Goal: Complete application form

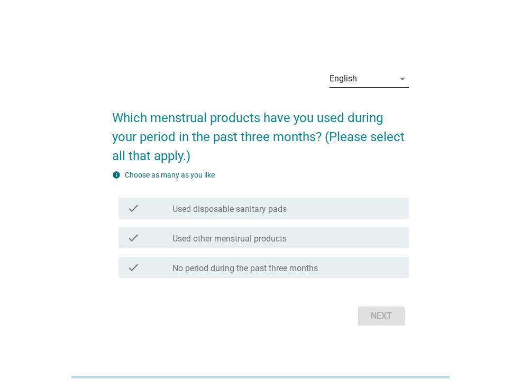
click at [404, 77] on icon "arrow_drop_down" at bounding box center [402, 78] width 13 height 13
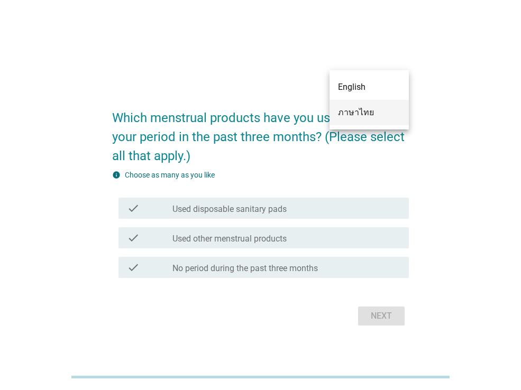
click at [373, 112] on div "ภาษาไทย" at bounding box center [369, 112] width 62 height 13
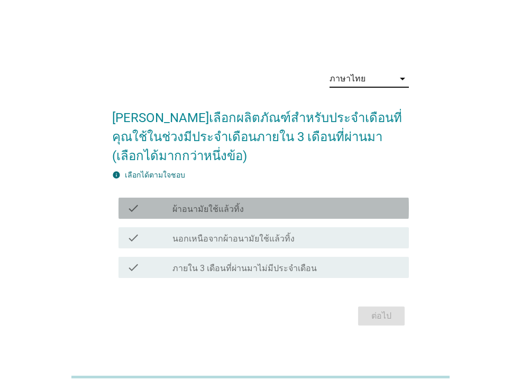
click at [321, 213] on div "check_box_outline_blank ผ้าอนามัยใช้แล้วทิ้ง" at bounding box center [286, 208] width 228 height 13
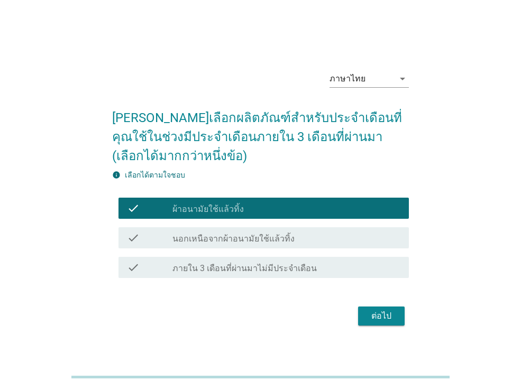
click at [387, 324] on button "ต่อไป" at bounding box center [381, 316] width 47 height 19
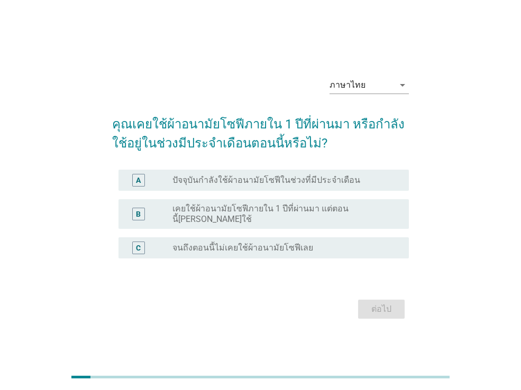
click at [323, 182] on label "ปัจจุบันกำลังใช้ผ้าอนามัยโซฟีในช่วงที่มีประจำเดือน" at bounding box center [266, 180] width 188 height 11
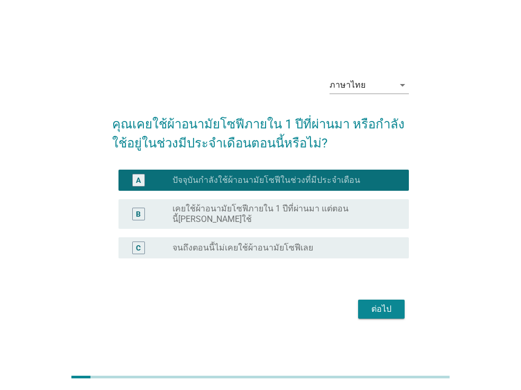
click at [374, 306] on div "ต่อไป" at bounding box center [382, 309] width 30 height 13
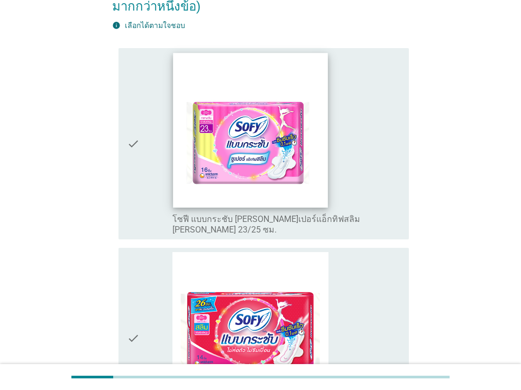
scroll to position [152, 0]
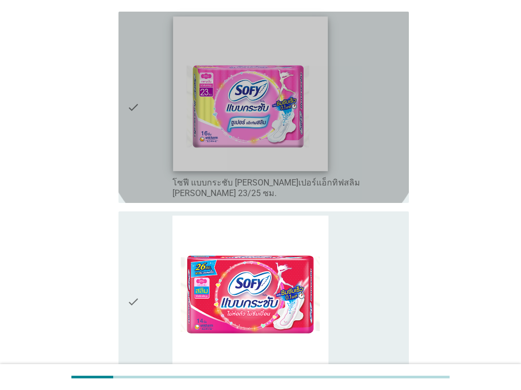
click at [271, 133] on img at bounding box center [251, 93] width 155 height 155
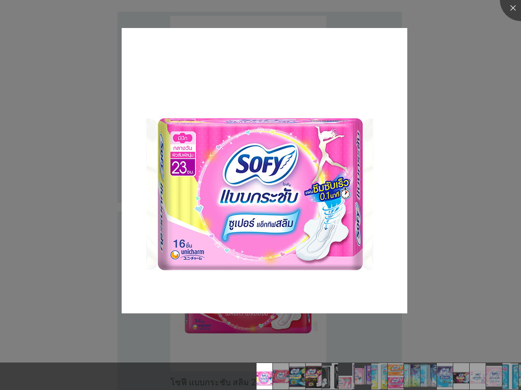
click at [311, 222] on img at bounding box center [265, 171] width 286 height 286
click at [507, 3] on div at bounding box center [521, 0] width 42 height 42
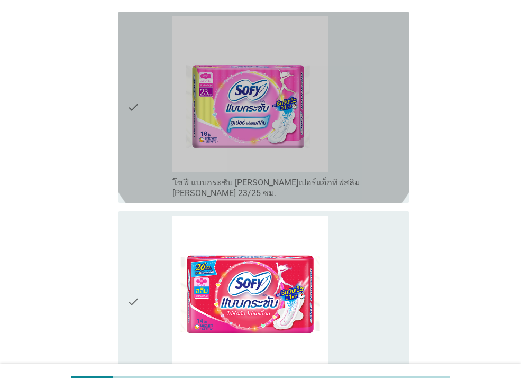
click at [130, 87] on icon "check" at bounding box center [133, 107] width 13 height 183
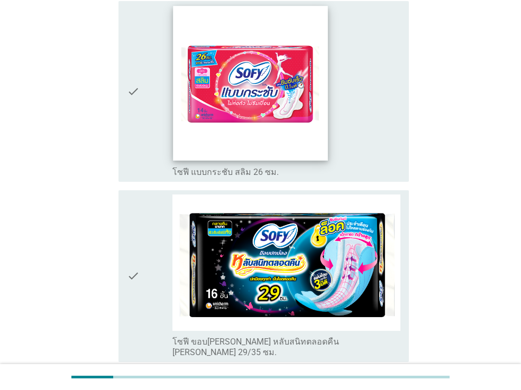
scroll to position [501, 0]
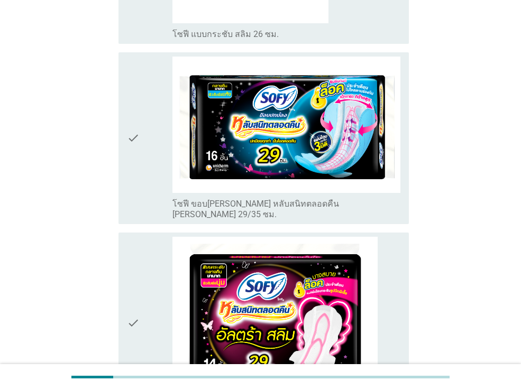
click at [156, 122] on div "check" at bounding box center [150, 139] width 46 height 164
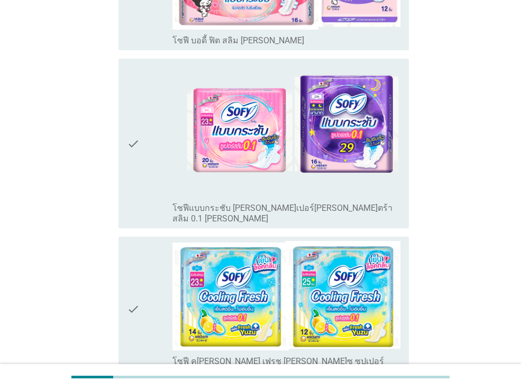
scroll to position [1246, 0]
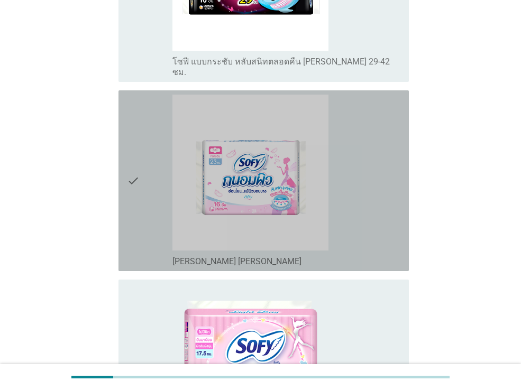
click at [142, 115] on div "check" at bounding box center [150, 181] width 46 height 172
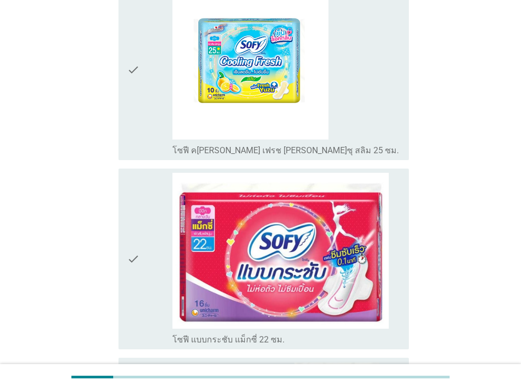
scroll to position [3694, 0]
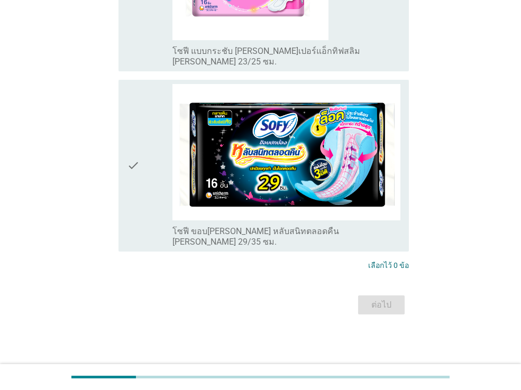
scroll to position [0, 0]
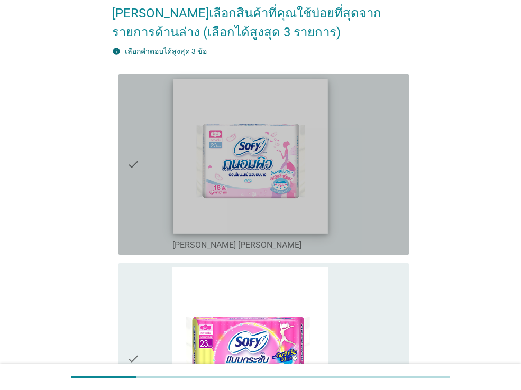
click at [326, 196] on img at bounding box center [251, 156] width 155 height 155
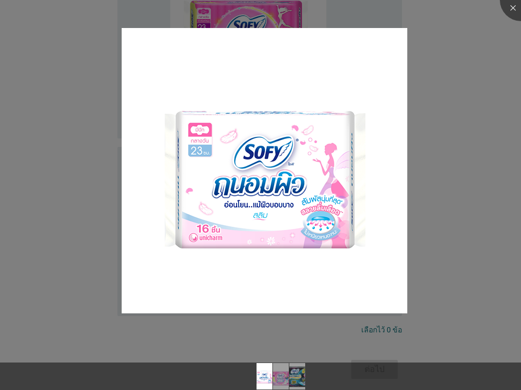
scroll to position [424, 0]
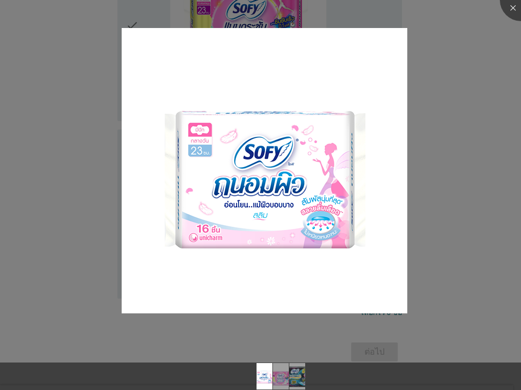
click at [411, 243] on div at bounding box center [260, 195] width 521 height 390
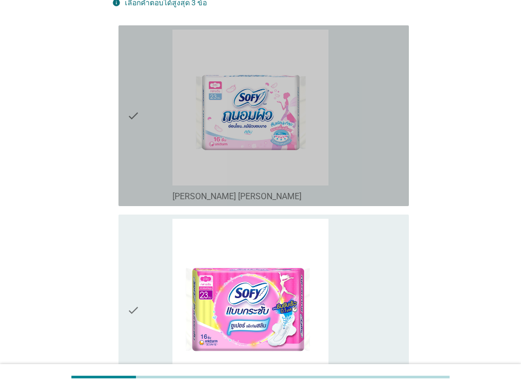
click at [144, 131] on div "check" at bounding box center [150, 116] width 46 height 172
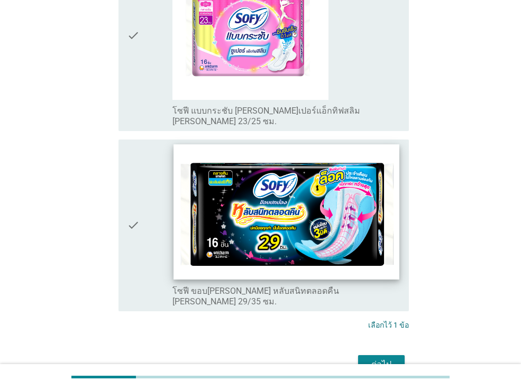
scroll to position [452, 0]
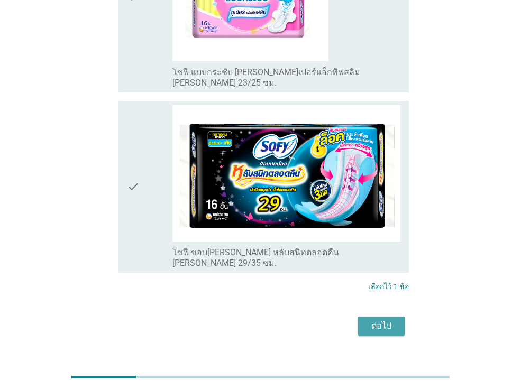
click at [401, 317] on button "ต่อไป" at bounding box center [381, 326] width 47 height 19
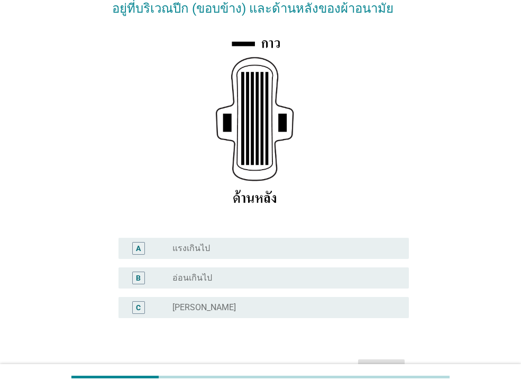
scroll to position [151, 0]
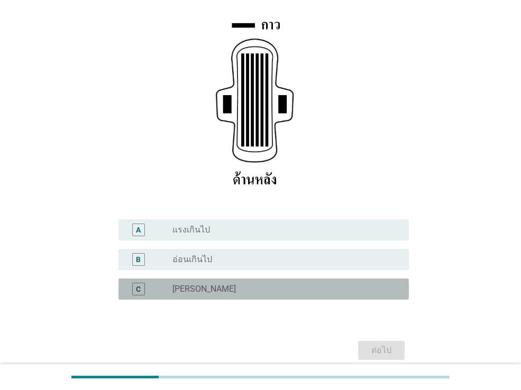
click at [306, 285] on div "radio_button_unchecked [PERSON_NAME]" at bounding box center [282, 289] width 220 height 11
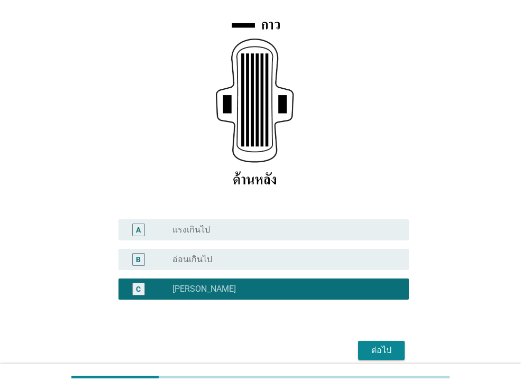
click at [397, 348] on button "ต่อไป" at bounding box center [381, 350] width 47 height 19
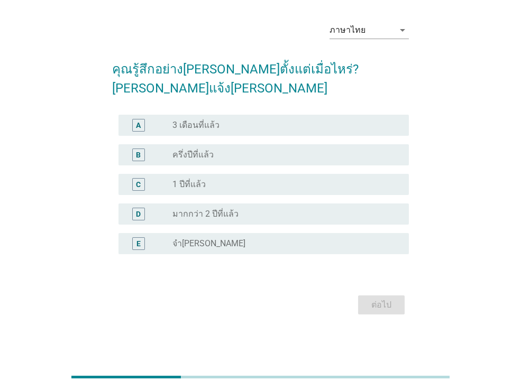
scroll to position [0, 0]
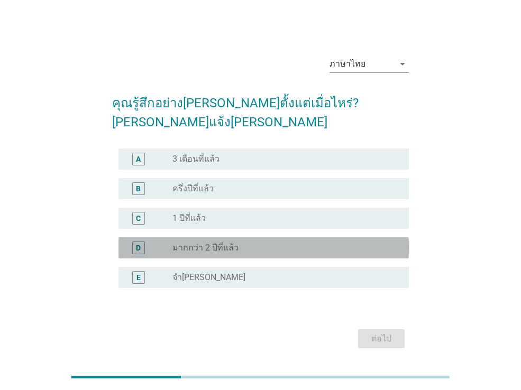
click at [252, 243] on div "radio_button_unchecked มากกว่า 2 ปีที่แล้ว" at bounding box center [282, 248] width 220 height 11
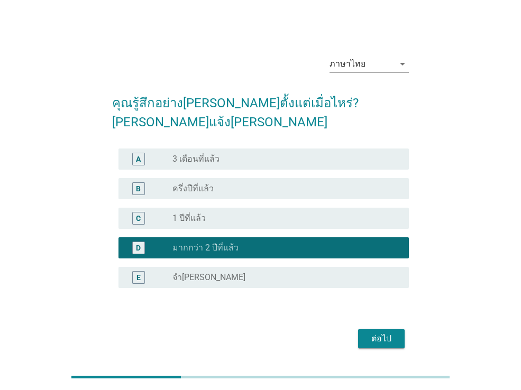
click at [381, 333] on div "ต่อไป" at bounding box center [382, 339] width 30 height 13
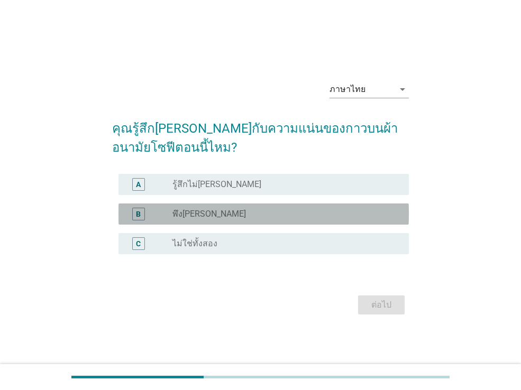
click at [205, 216] on div "radio_button_unchecked พึง[PERSON_NAME]" at bounding box center [282, 214] width 220 height 11
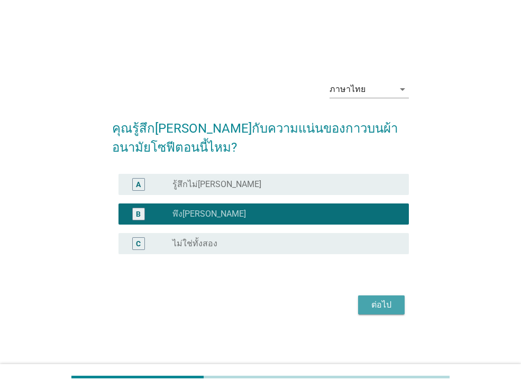
click at [384, 314] on button "ต่อไป" at bounding box center [381, 305] width 47 height 19
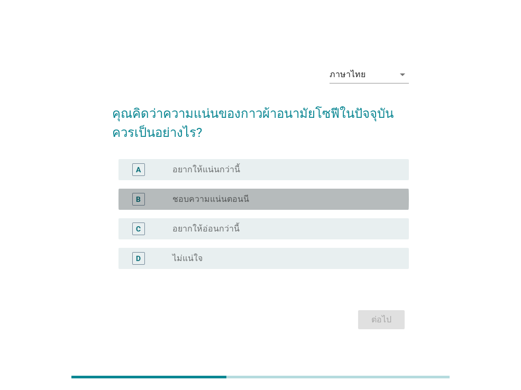
click at [216, 203] on label "ชอบความแน่นตอนนี" at bounding box center [210, 199] width 77 height 11
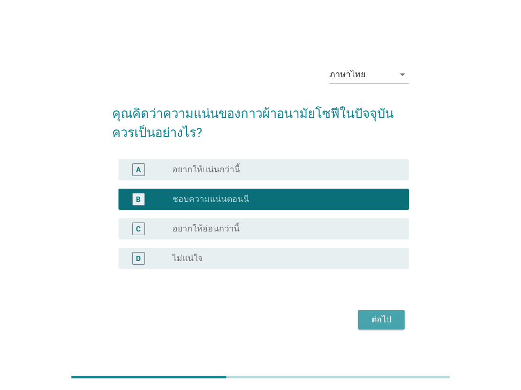
click at [378, 315] on div "ต่อไป" at bounding box center [382, 320] width 30 height 13
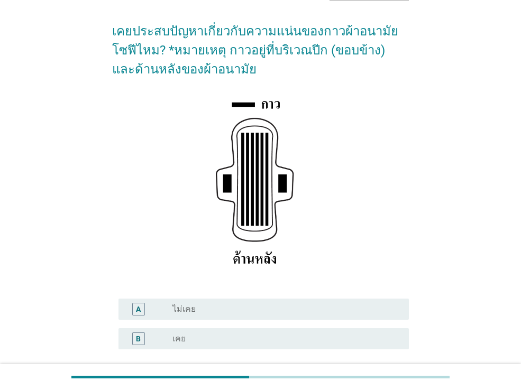
scroll to position [94, 0]
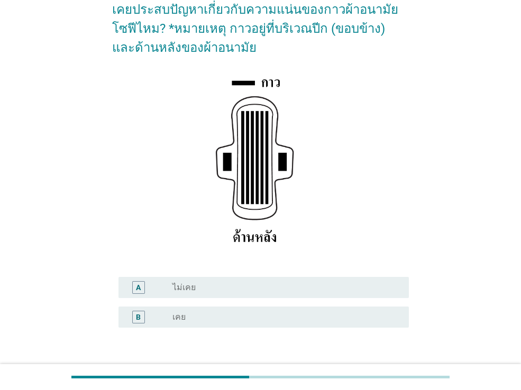
click at [312, 318] on div "radio_button_unchecked เคย" at bounding box center [282, 317] width 220 height 11
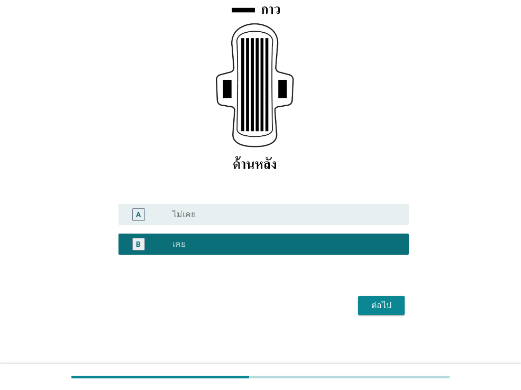
scroll to position [168, 0]
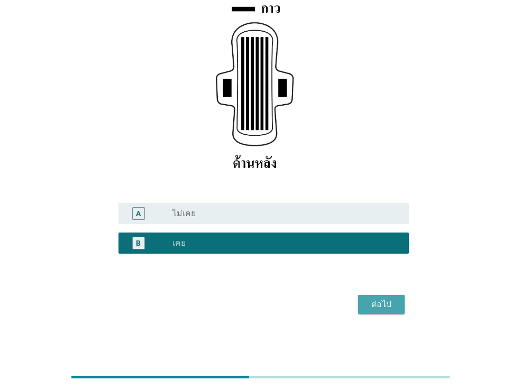
click at [380, 314] on button "ต่อไป" at bounding box center [381, 304] width 47 height 19
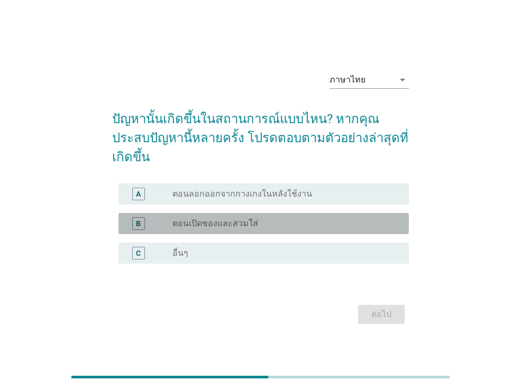
click at [229, 219] on label "ตอนเปิดซองและสวมใส่" at bounding box center [215, 224] width 86 height 11
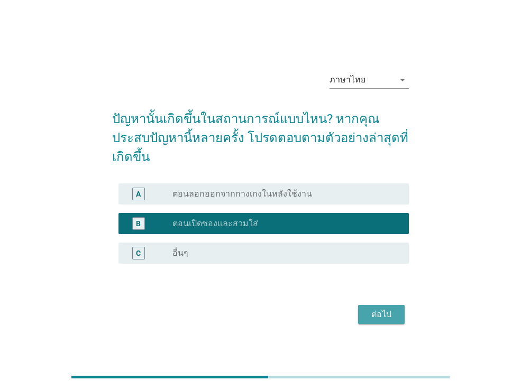
click at [393, 308] on div "ต่อไป" at bounding box center [382, 314] width 30 height 13
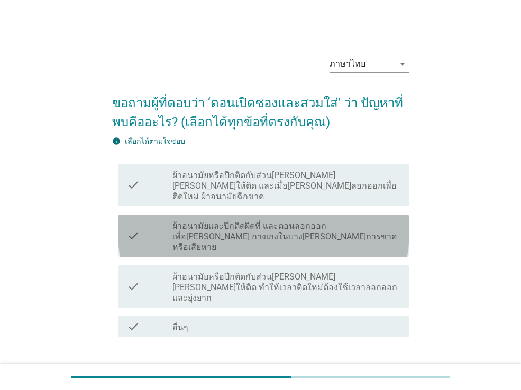
click at [346, 221] on label "ผ้าอนามัยและปีกติดผิดที่ และตอนลอกออกเพื่อ[PERSON_NAME] กางเกงในบาง[PERSON_NAME…" at bounding box center [286, 237] width 228 height 32
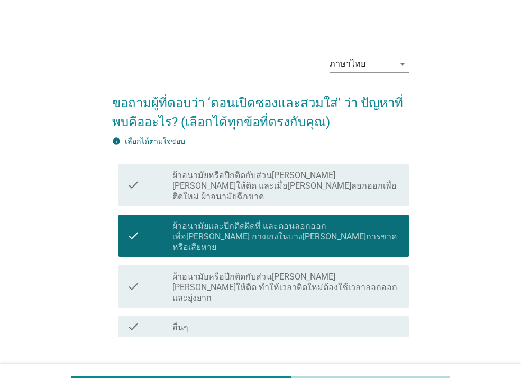
click at [394, 369] on div "ต่อไป" at bounding box center [382, 375] width 30 height 13
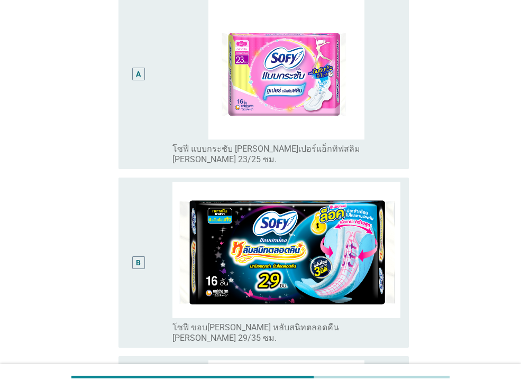
click at [319, 251] on img at bounding box center [286, 250] width 228 height 137
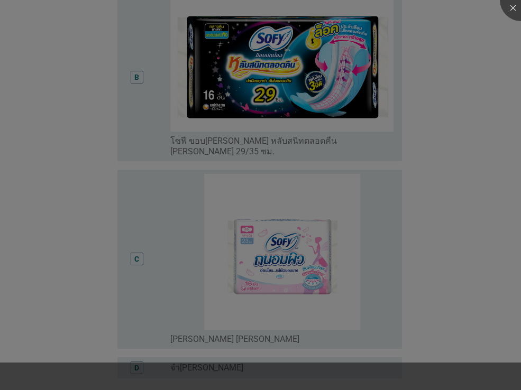
scroll to position [431, 0]
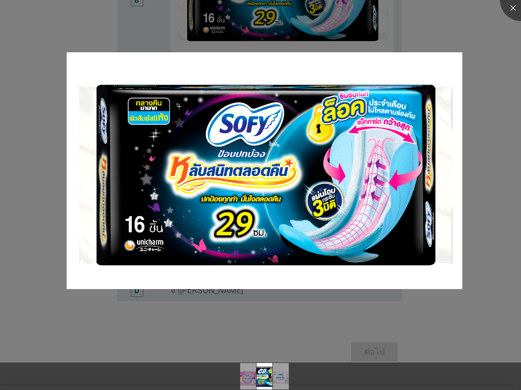
click at [319, 251] on img at bounding box center [265, 170] width 396 height 237
click at [475, 297] on div at bounding box center [260, 195] width 521 height 390
click at [511, 11] on div at bounding box center [521, 0] width 42 height 42
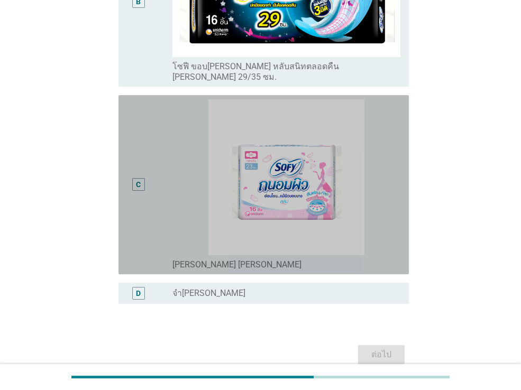
click at [142, 178] on div "C" at bounding box center [138, 184] width 13 height 13
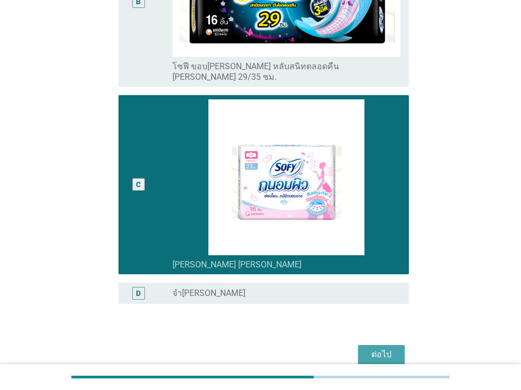
click at [365, 346] on button "ต่อไป" at bounding box center [381, 355] width 47 height 19
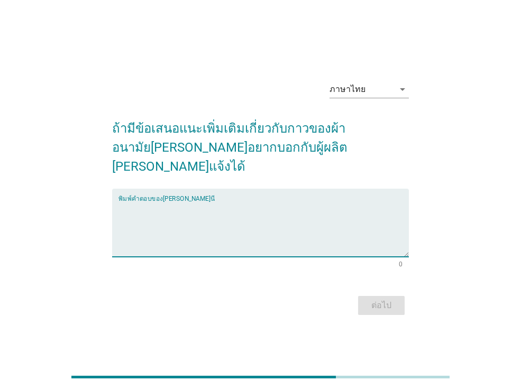
click at [306, 242] on textarea "พิมพ์คำตอบของคุณ ที่นี่" at bounding box center [264, 230] width 290 height 56
type textarea "v"
type textarea "w,j,u"
click at [401, 303] on button "ต่อไป" at bounding box center [381, 305] width 47 height 19
